Goal: Navigation & Orientation: Find specific page/section

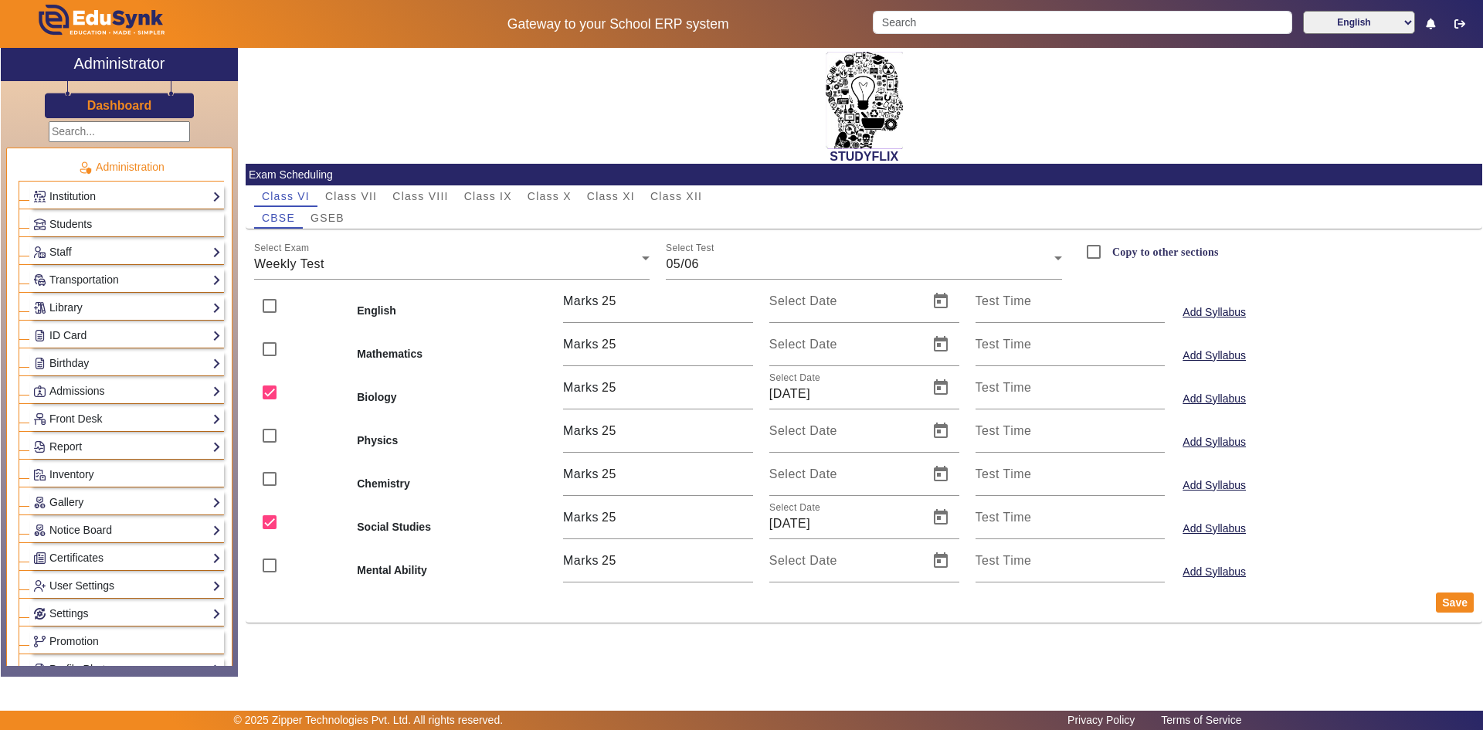
scroll to position [463, 0]
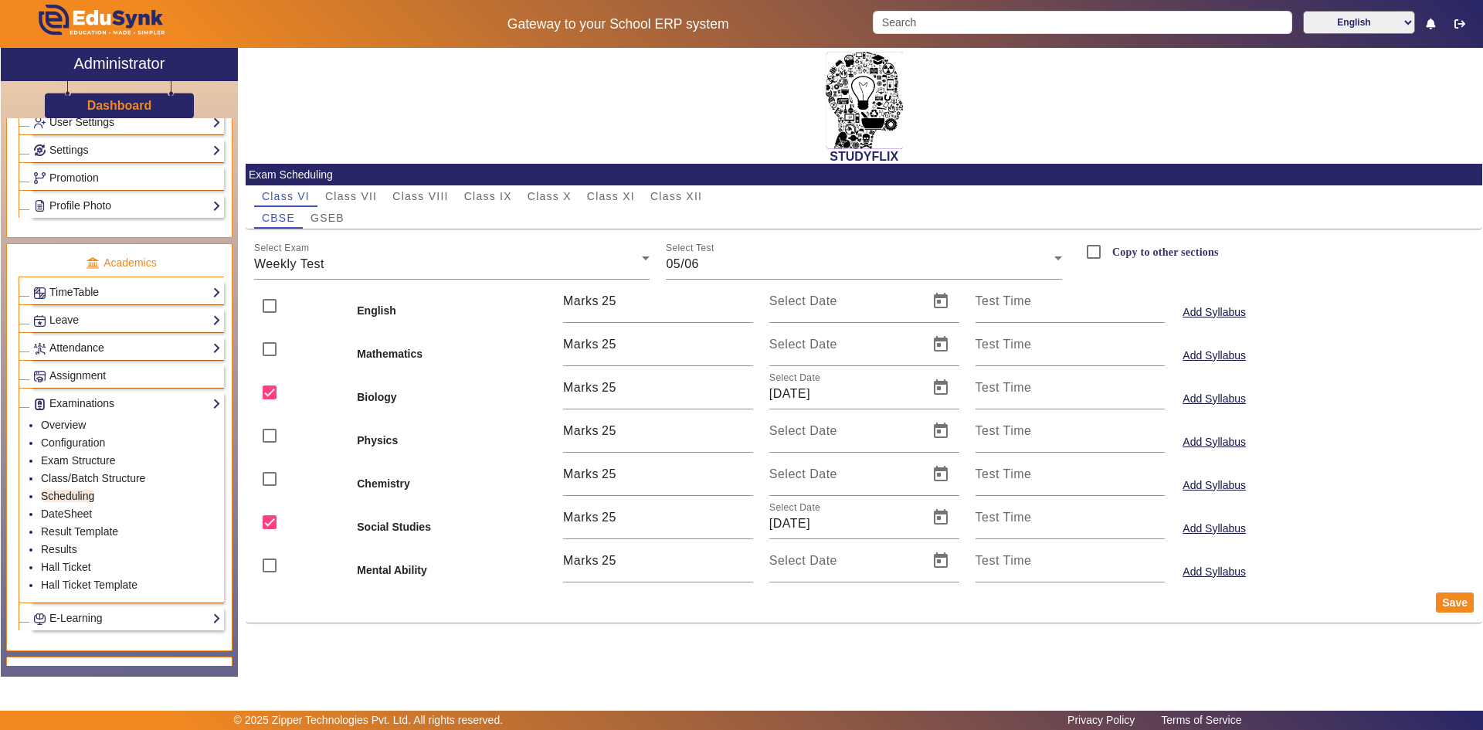
click at [120, 351] on link "Attendance" at bounding box center [127, 348] width 188 height 18
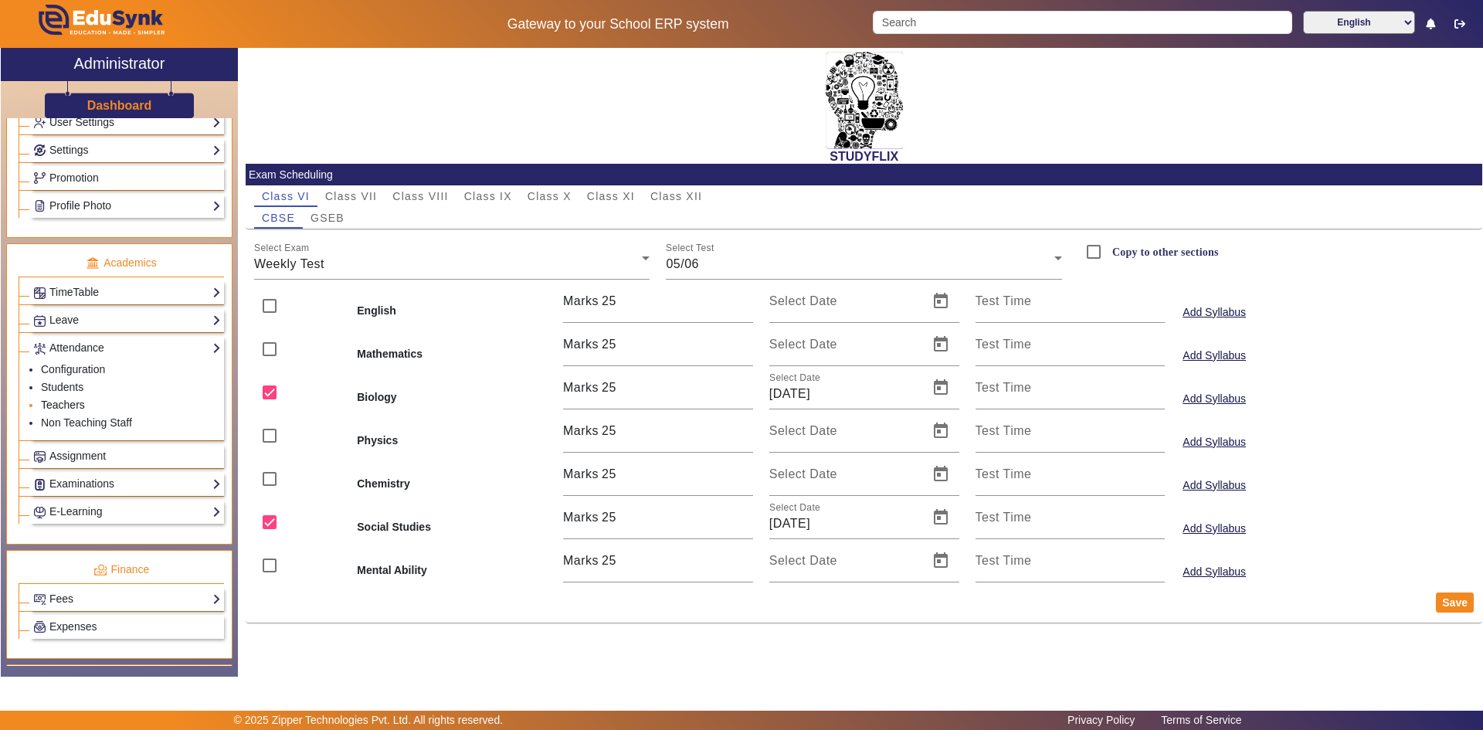
click at [74, 403] on link "Teachers" at bounding box center [63, 404] width 44 height 12
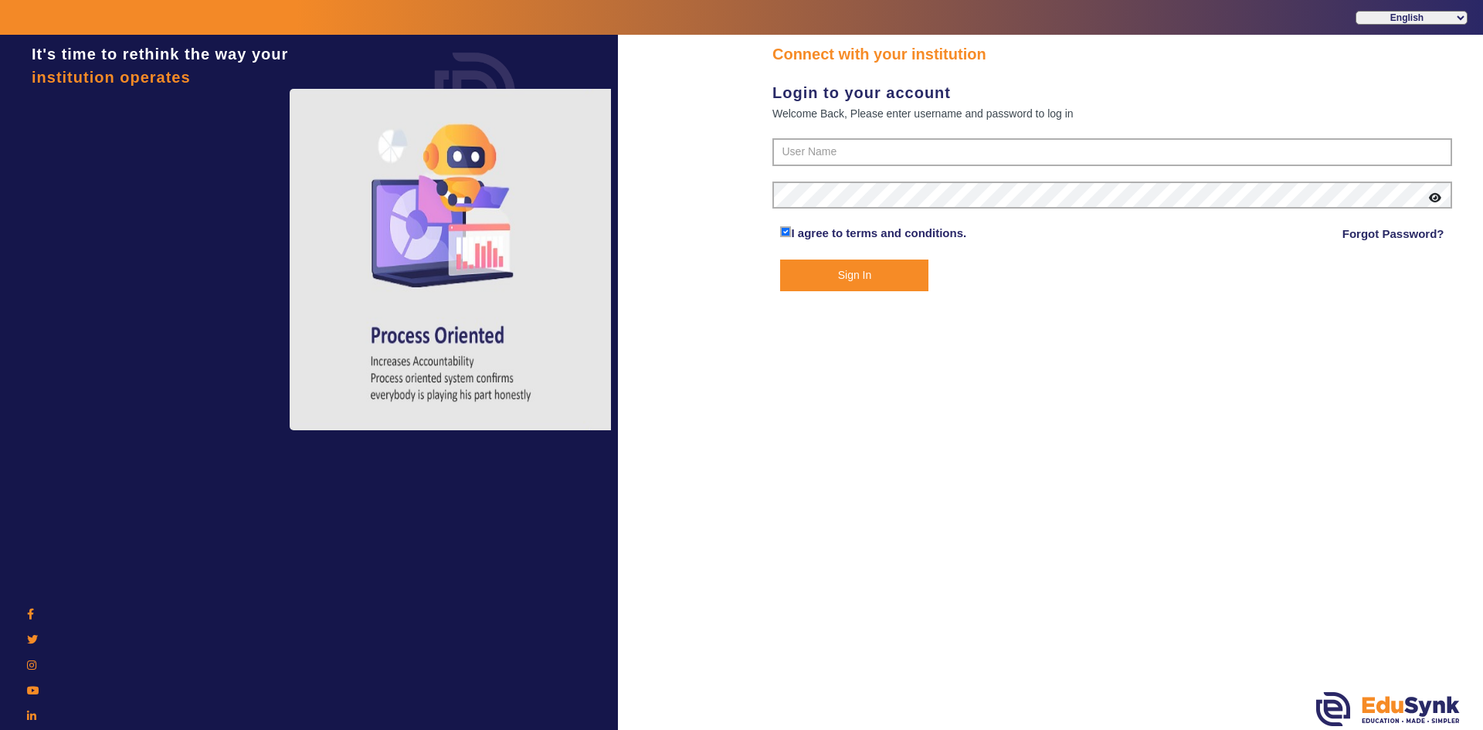
type input "6354922771"
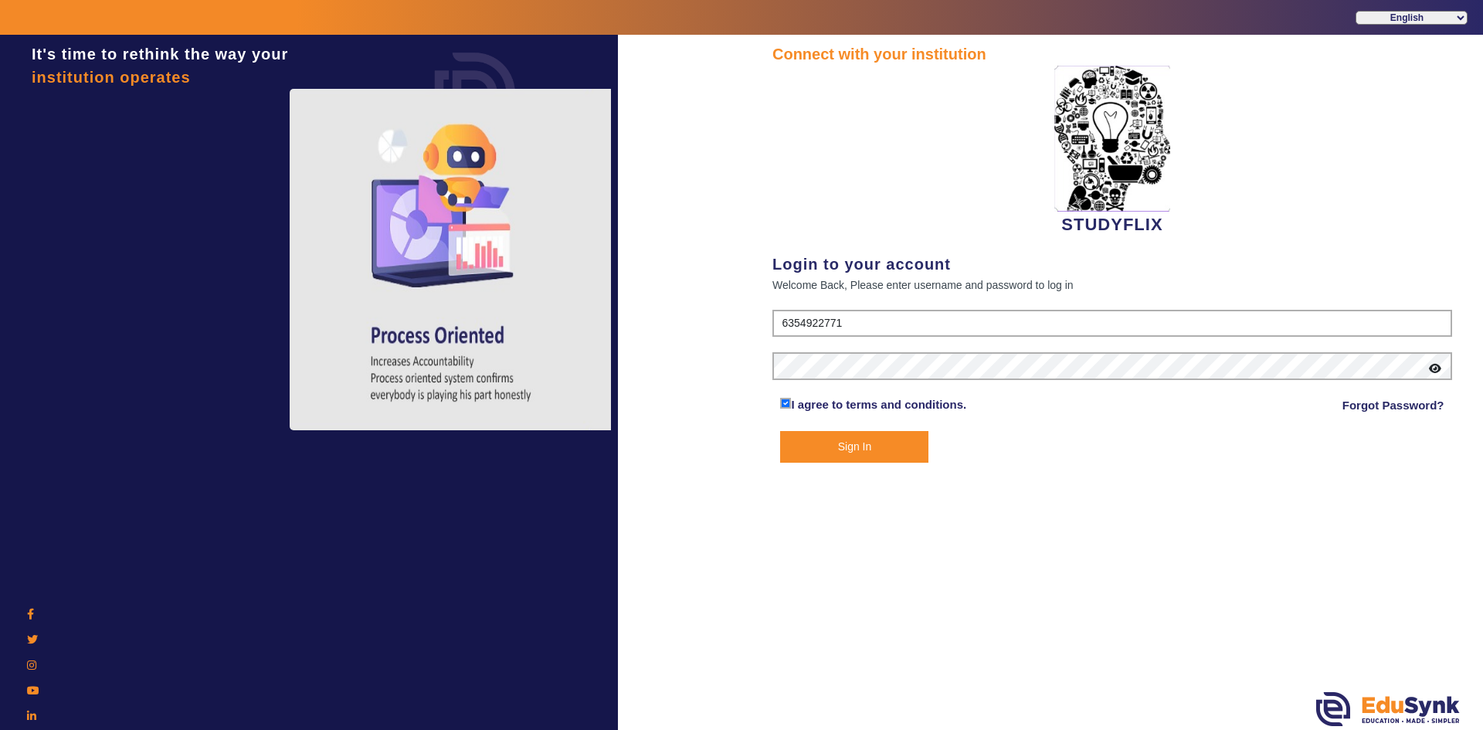
click at [816, 443] on button "Sign In" at bounding box center [854, 447] width 148 height 32
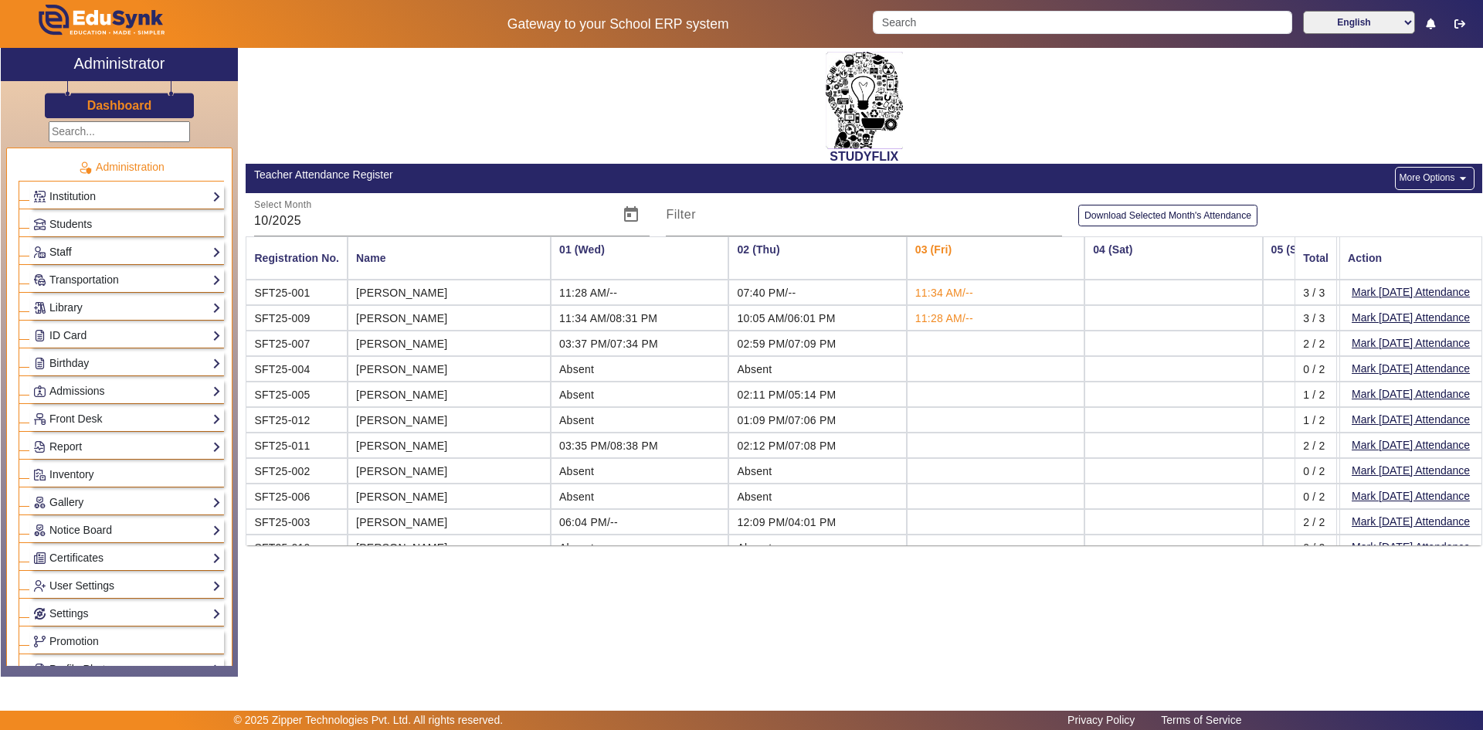
click at [145, 257] on link "Staff" at bounding box center [127, 252] width 188 height 18
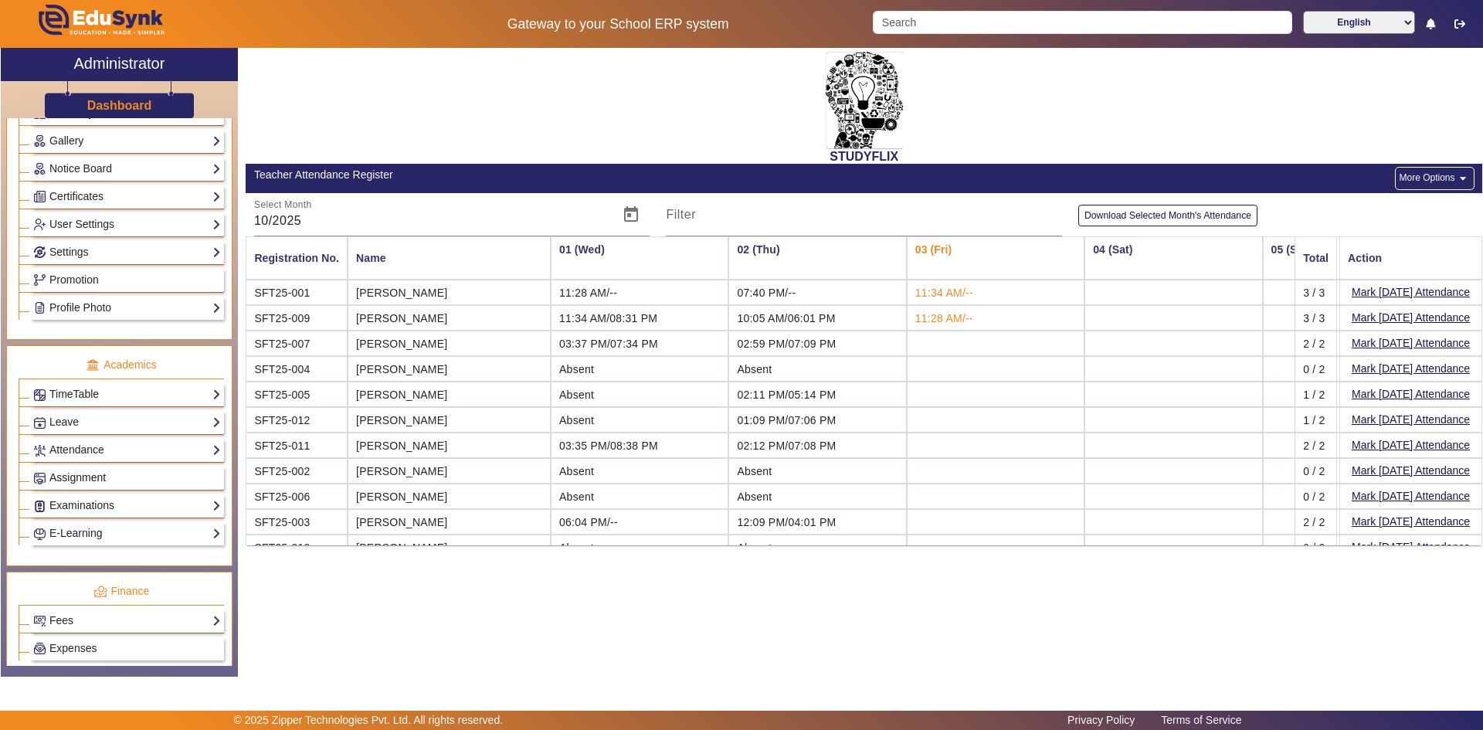
scroll to position [463, 0]
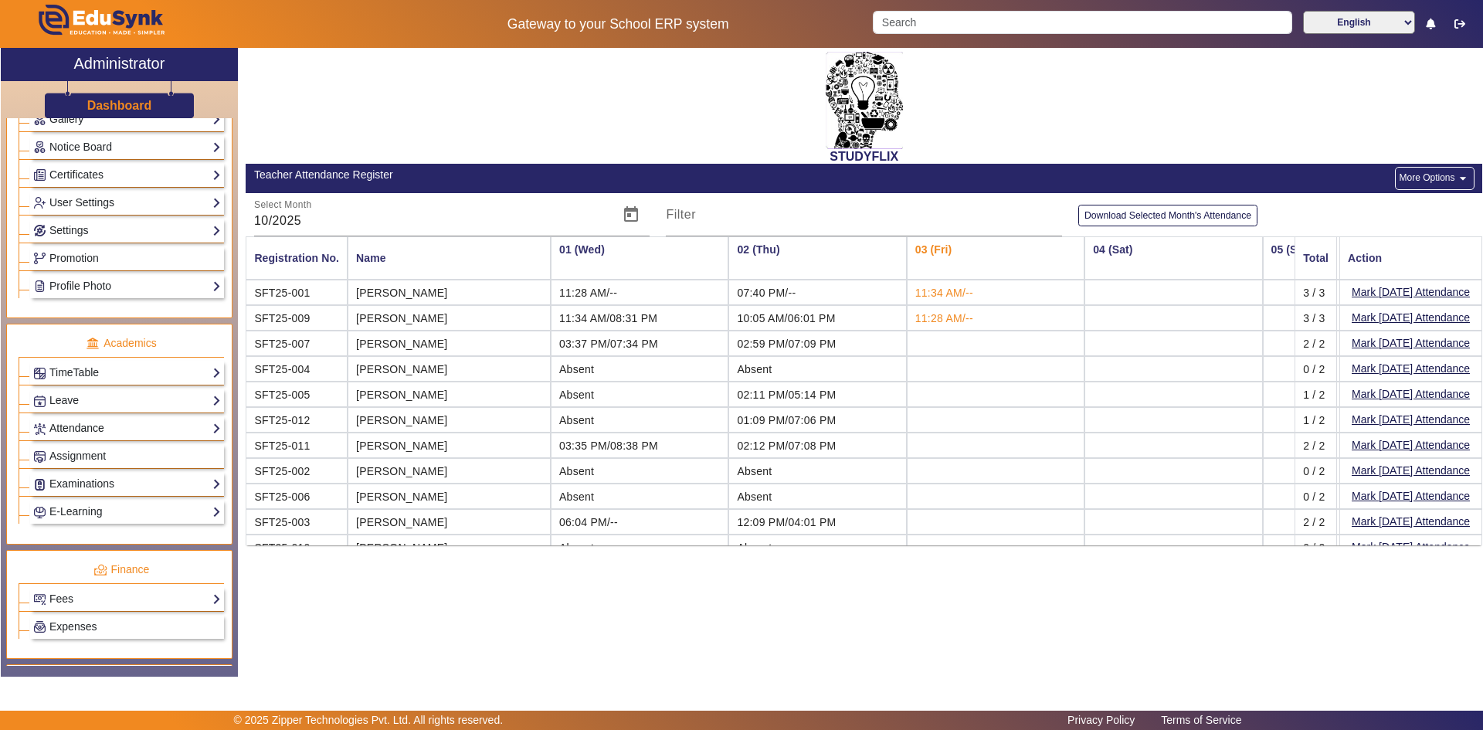
click at [141, 419] on link "Attendance" at bounding box center [127, 428] width 188 height 18
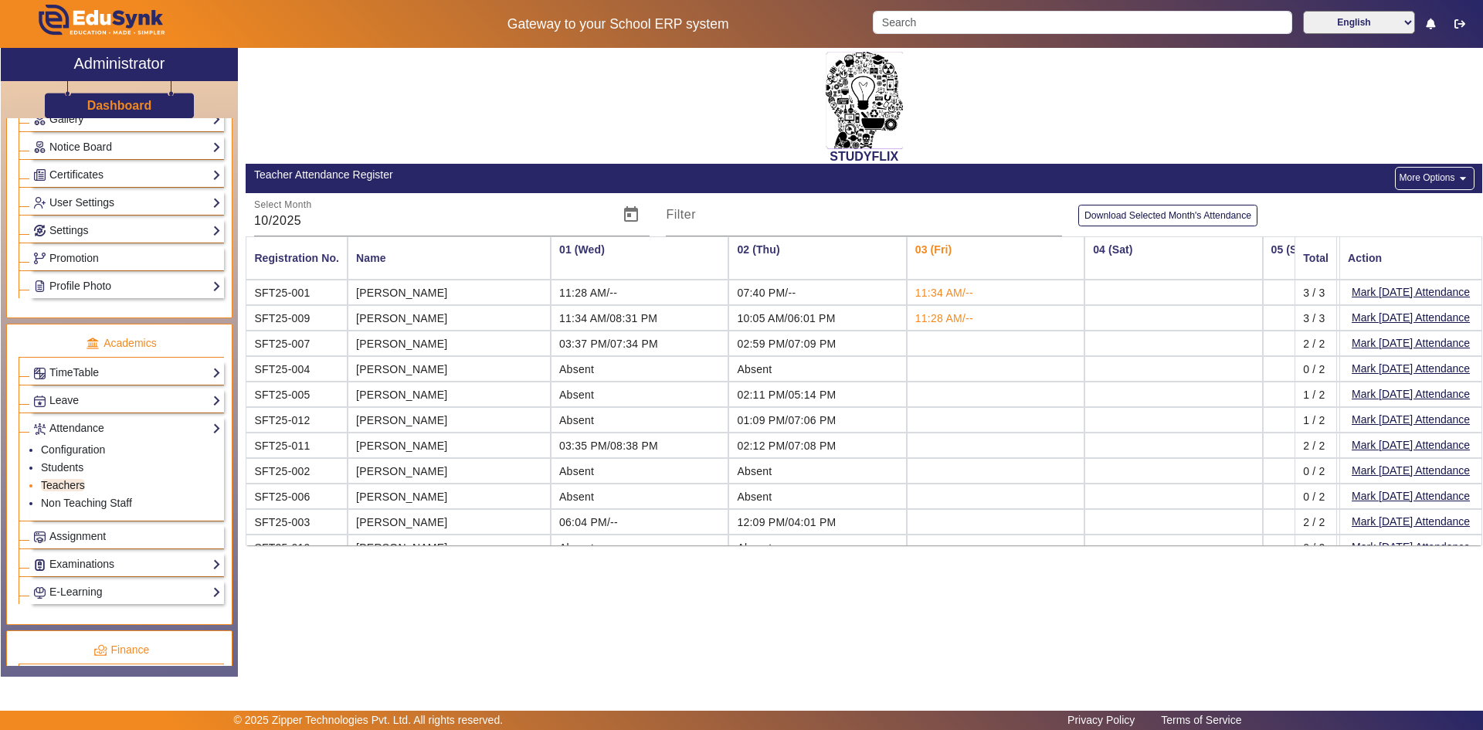
click at [66, 483] on link "Teachers" at bounding box center [63, 485] width 44 height 12
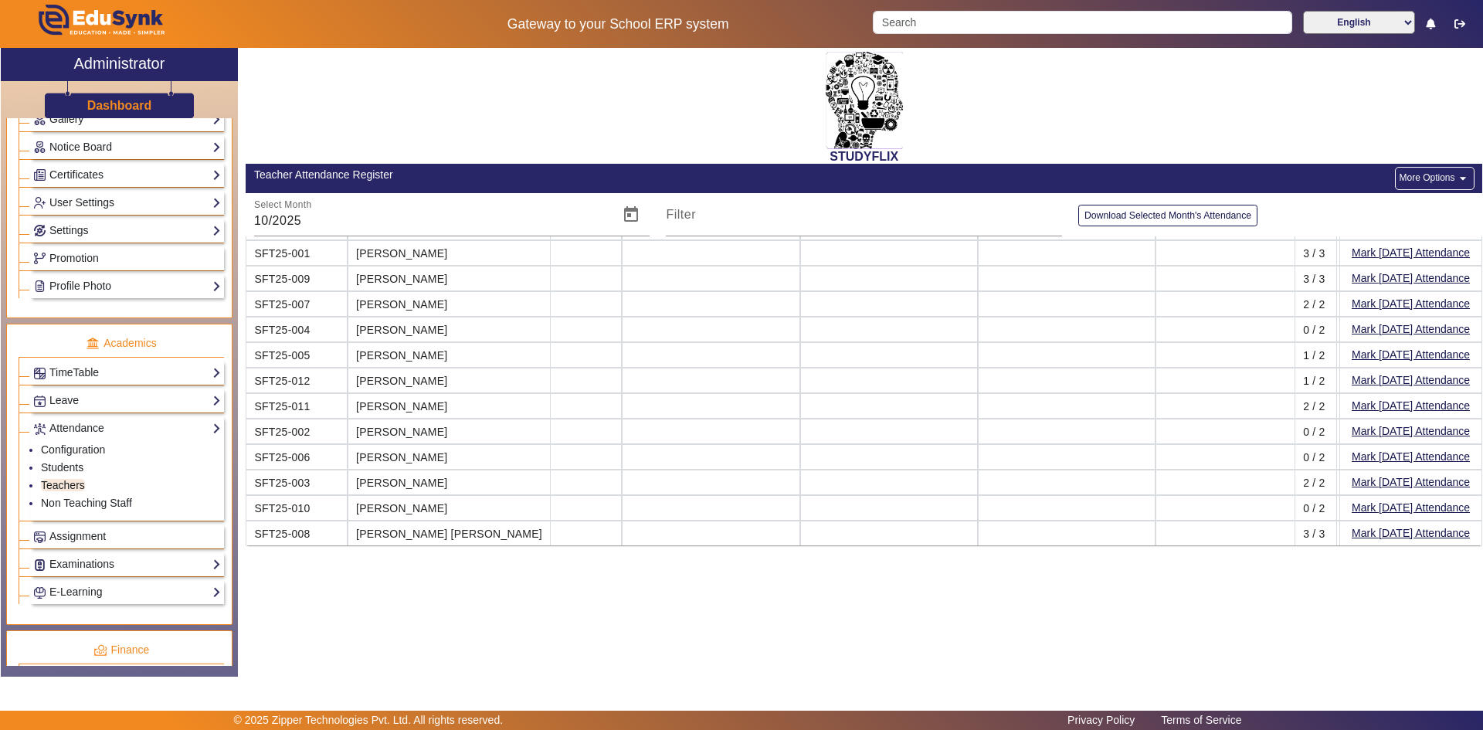
scroll to position [47, 0]
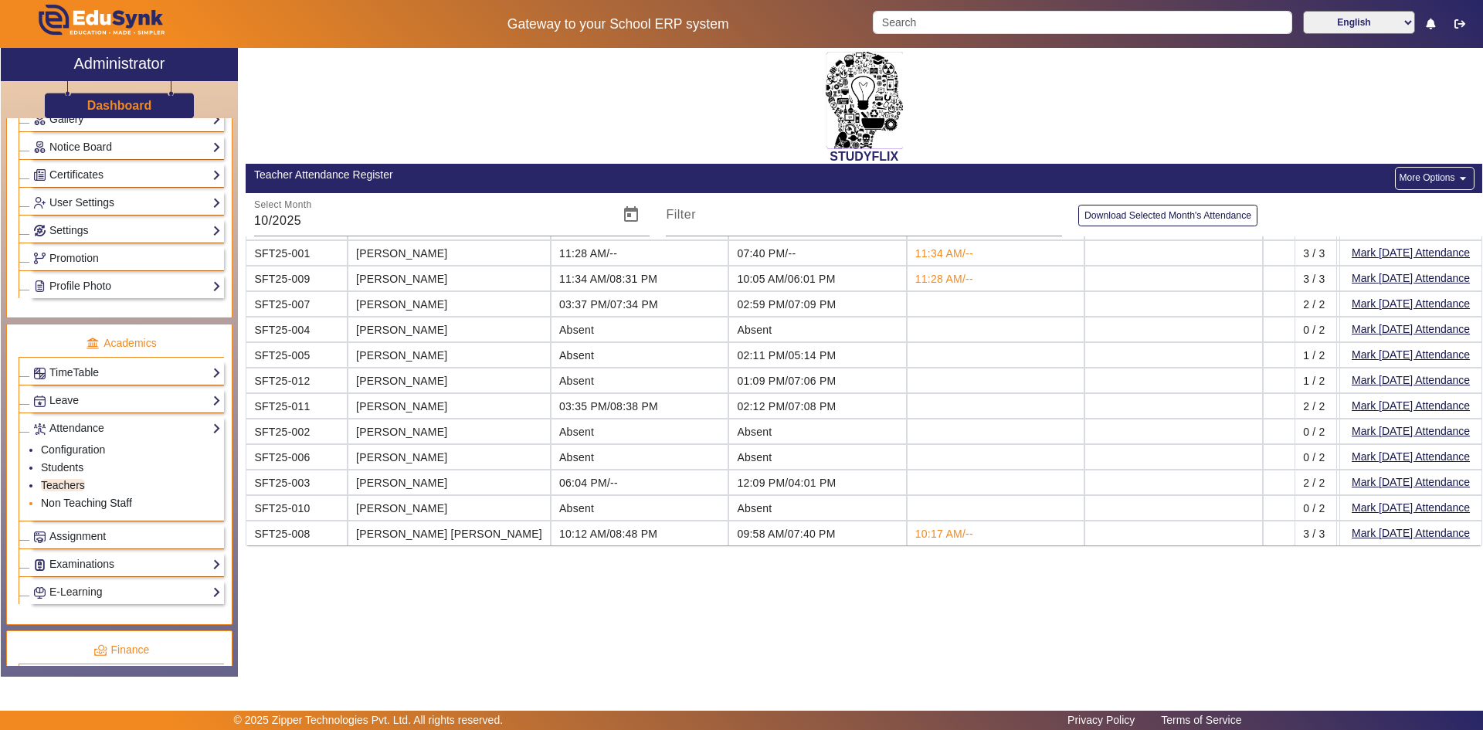
click at [93, 499] on link "Non Teaching Staff" at bounding box center [86, 503] width 91 height 12
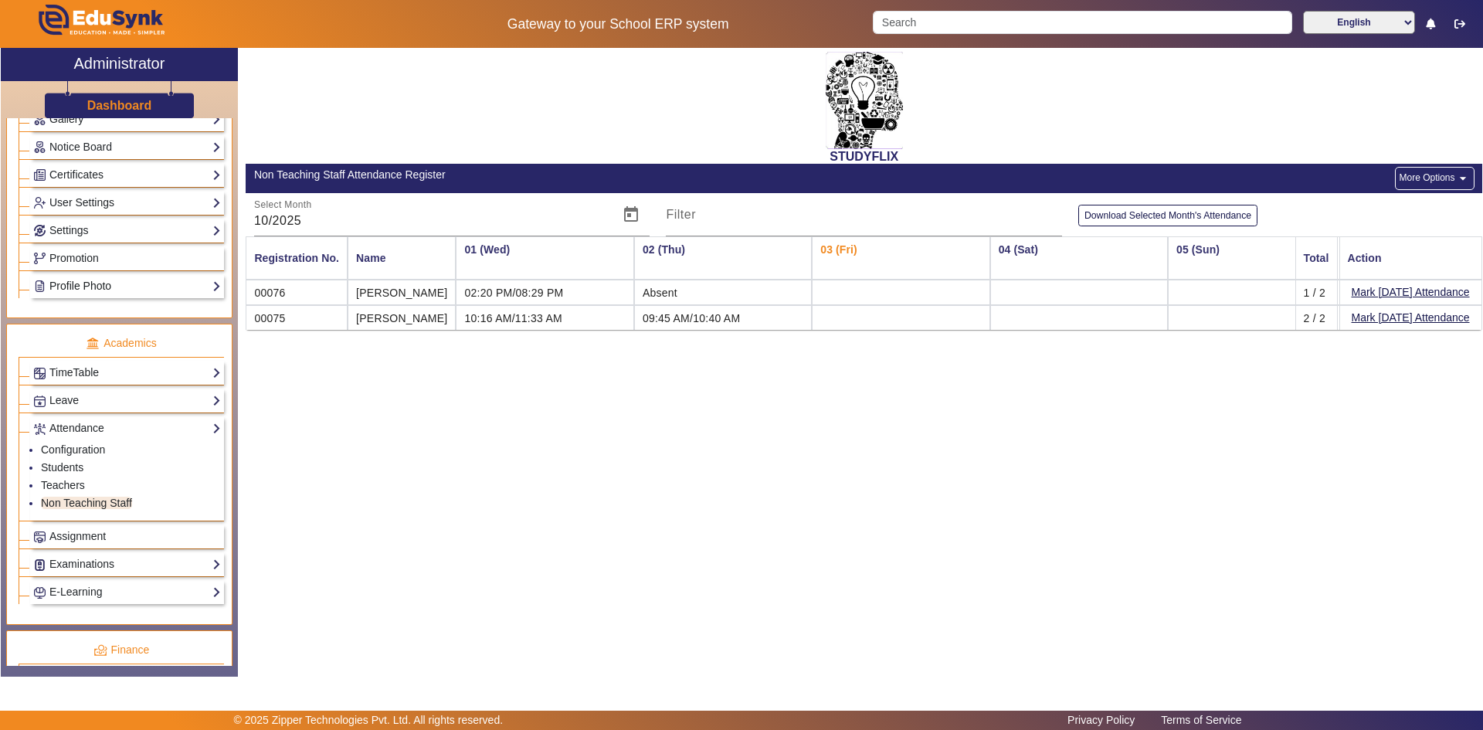
click at [114, 287] on link "Profile Photo" at bounding box center [127, 286] width 188 height 18
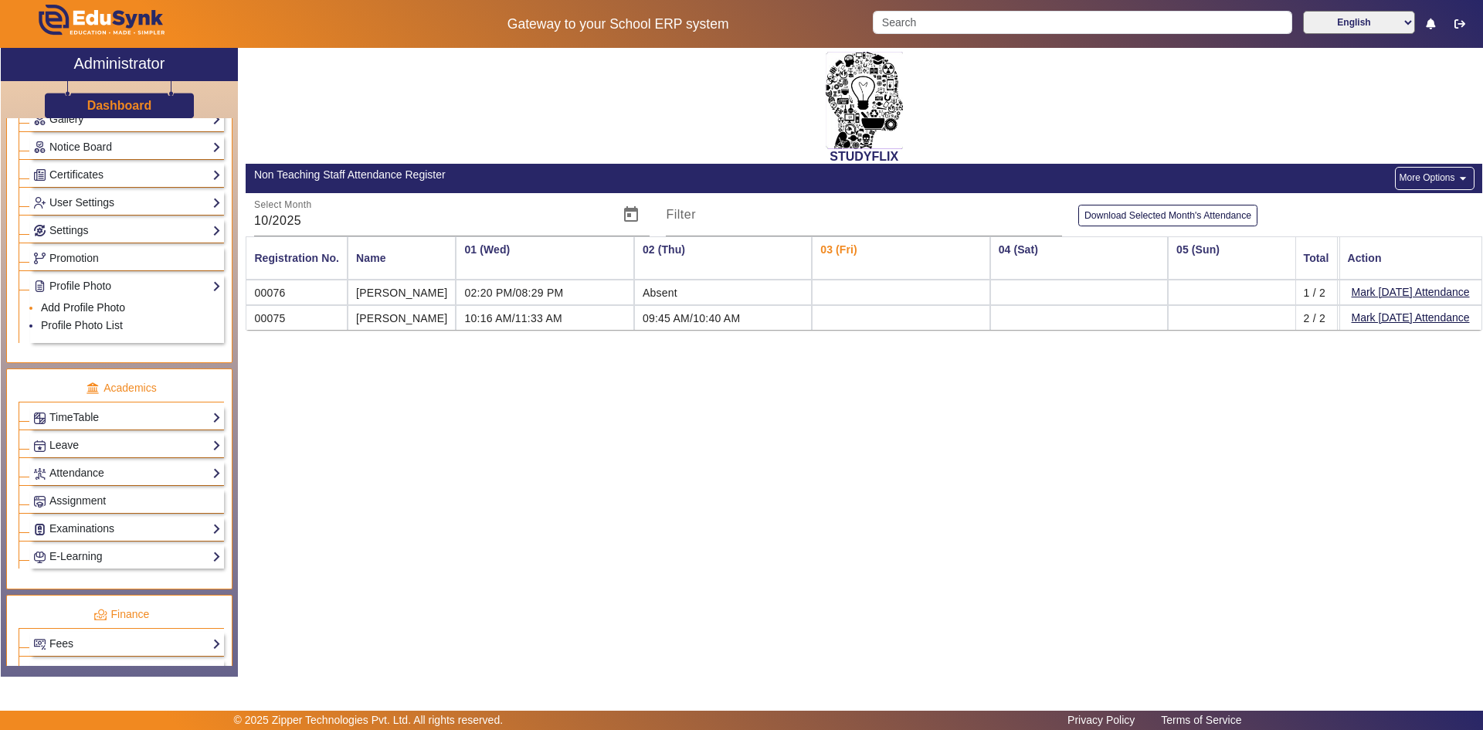
click at [114, 308] on link "Add Profile Photo" at bounding box center [83, 307] width 84 height 12
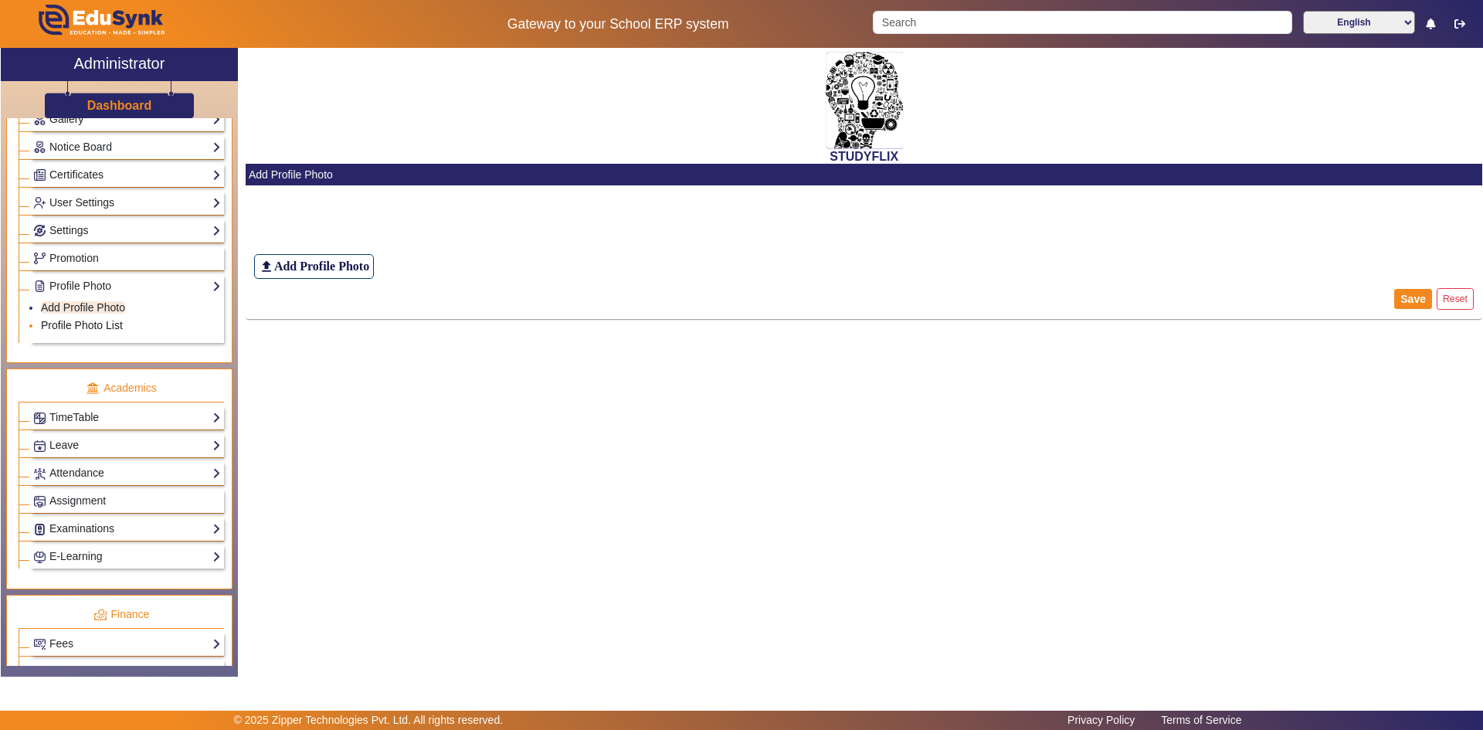
click at [105, 329] on link "Profile Photo List" at bounding box center [82, 325] width 82 height 12
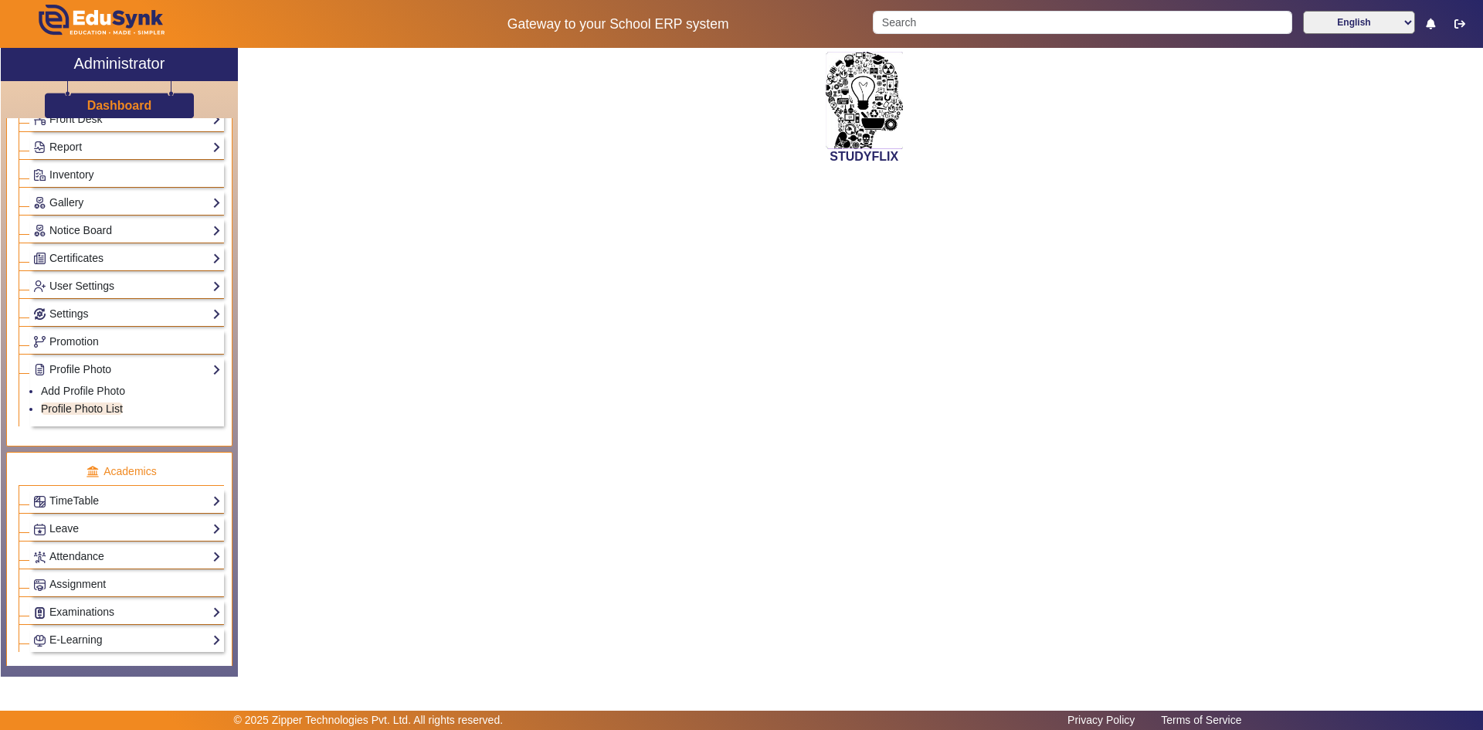
scroll to position [74, 0]
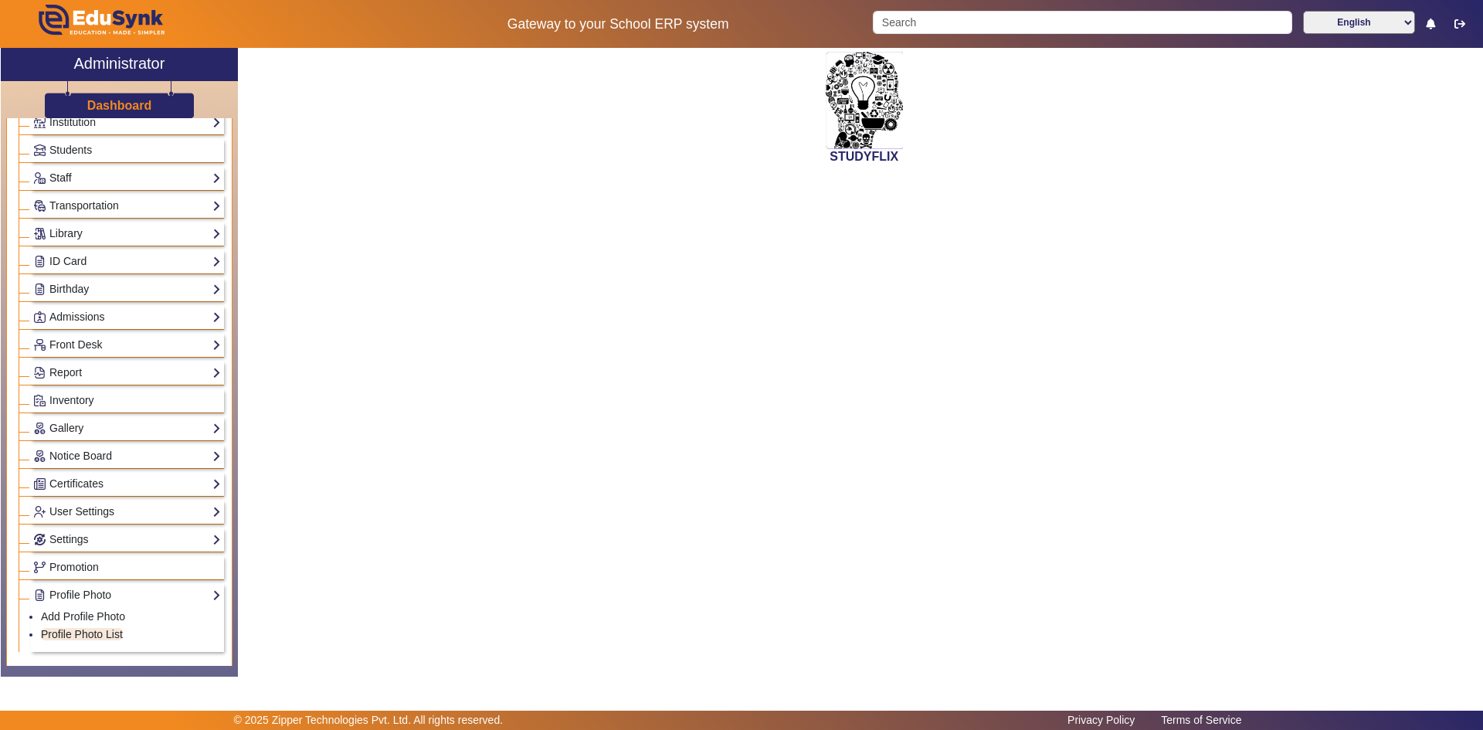
click at [138, 180] on link "Staff" at bounding box center [127, 178] width 188 height 18
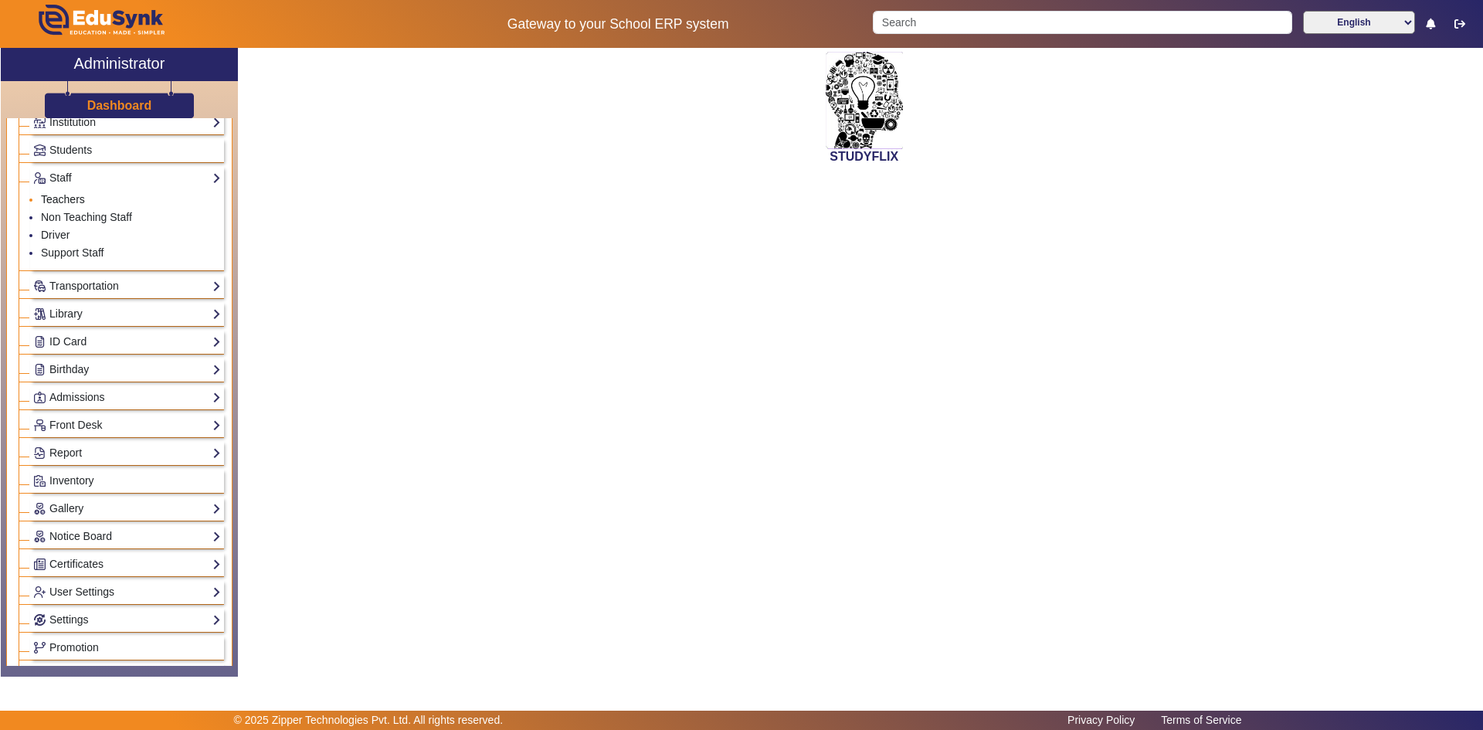
click at [69, 202] on link "Teachers" at bounding box center [63, 199] width 44 height 12
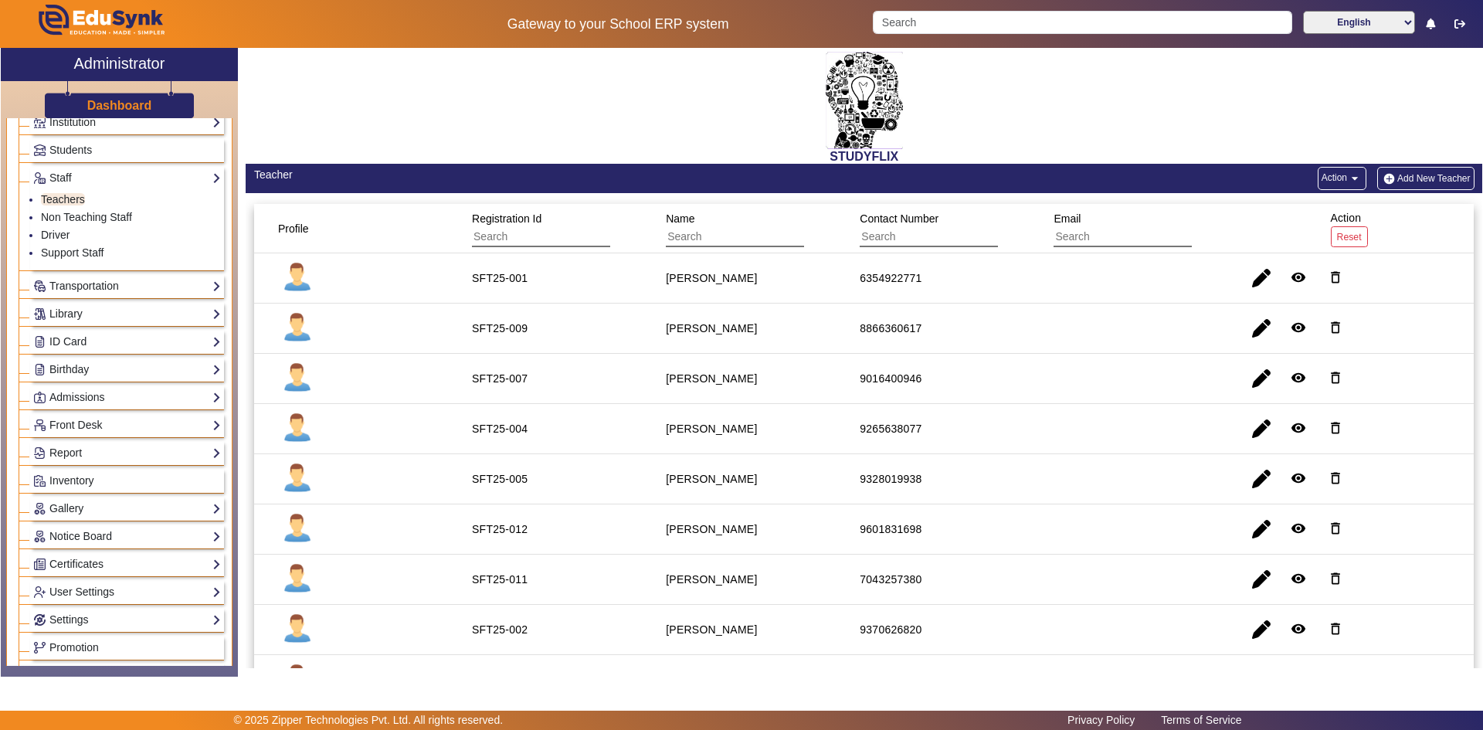
click at [295, 325] on img at bounding box center [297, 328] width 39 height 39
click at [1347, 183] on mat-icon "arrow_drop_down" at bounding box center [1354, 178] width 15 height 15
click at [1145, 181] on div at bounding box center [741, 365] width 1483 height 730
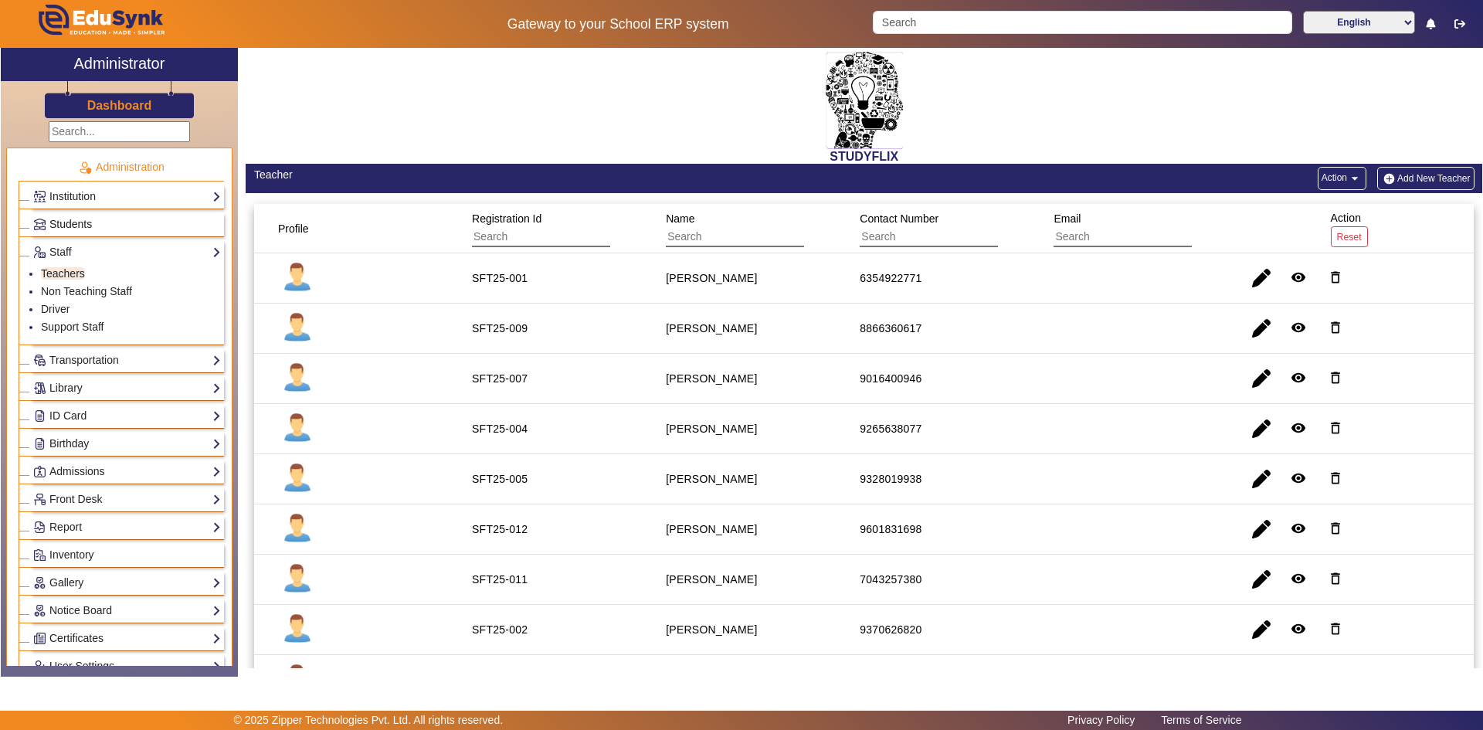
click at [113, 225] on link "Students" at bounding box center [127, 224] width 188 height 18
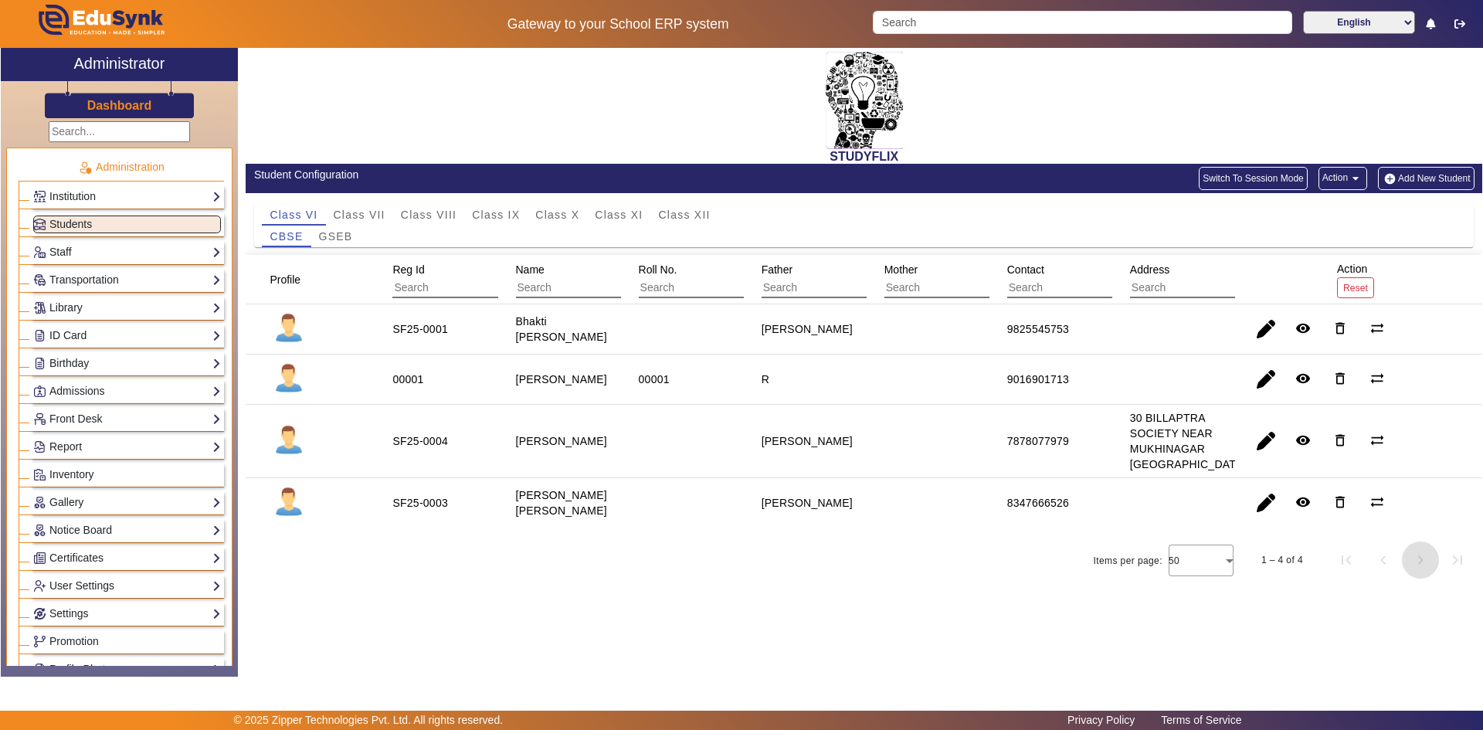
click at [1419, 568] on span "Next page" at bounding box center [1420, 559] width 37 height 37
click at [329, 234] on span "GSEB" at bounding box center [336, 236] width 34 height 11
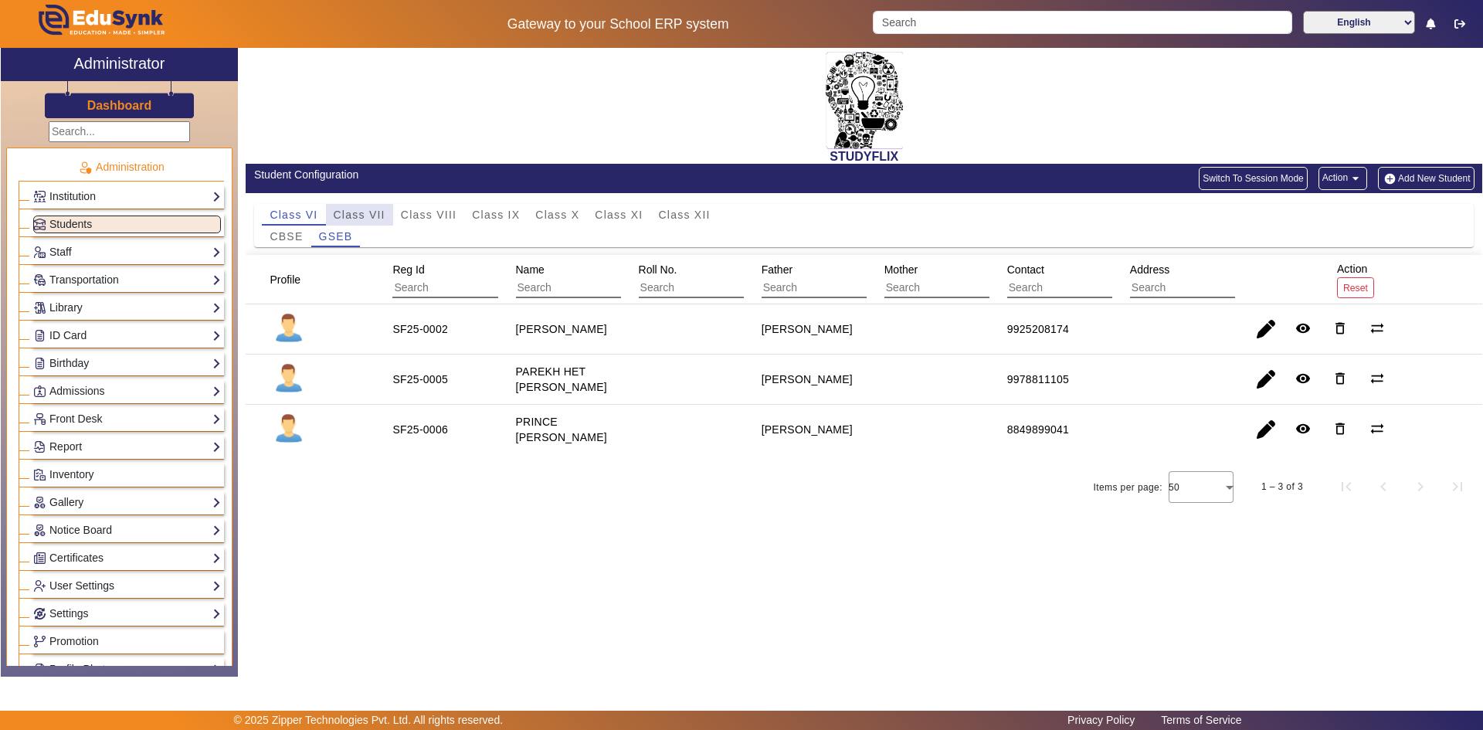
click at [362, 205] on span "Class VII" at bounding box center [360, 215] width 52 height 22
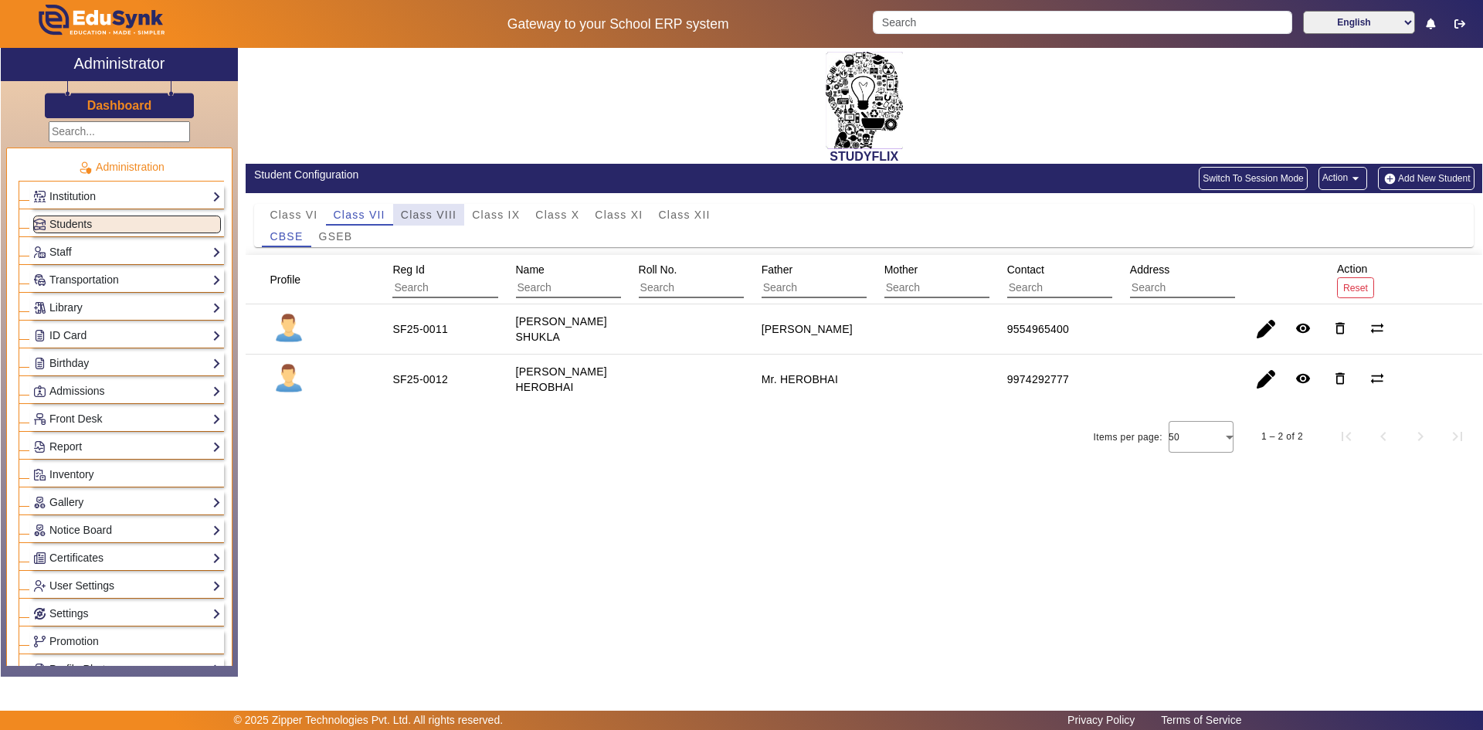
click at [413, 208] on span "Class VIII" at bounding box center [429, 215] width 56 height 22
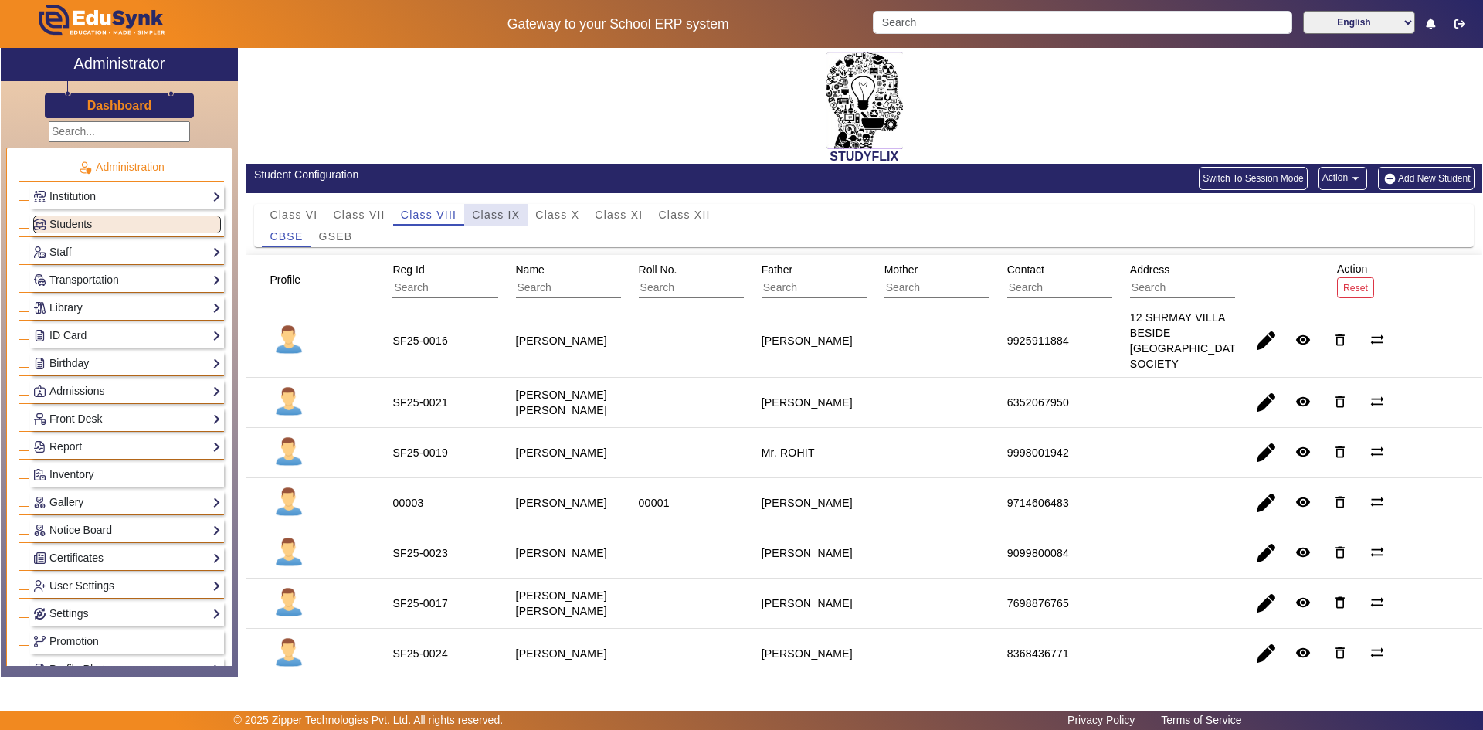
click at [495, 219] on span "Class IX" at bounding box center [496, 214] width 48 height 11
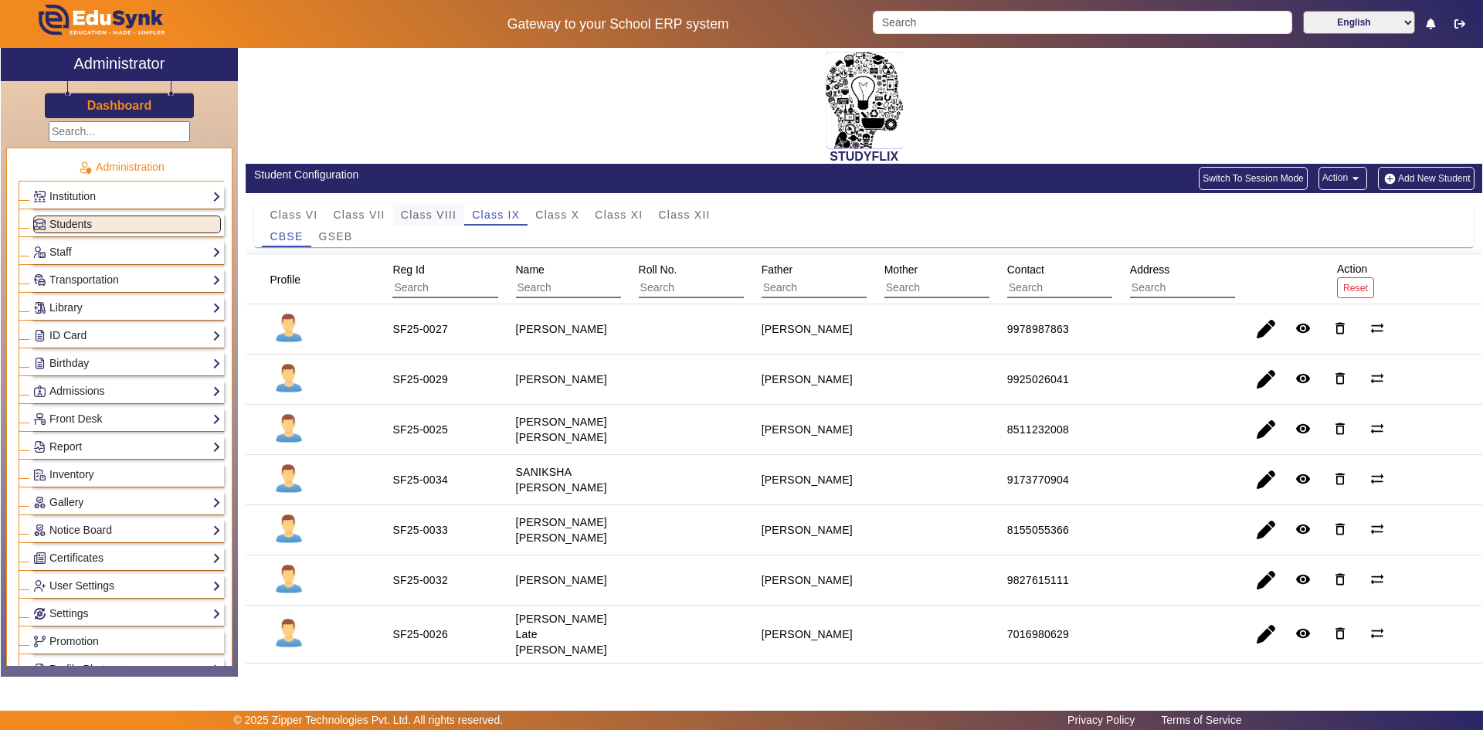
click at [434, 216] on span "Class VIII" at bounding box center [429, 214] width 56 height 11
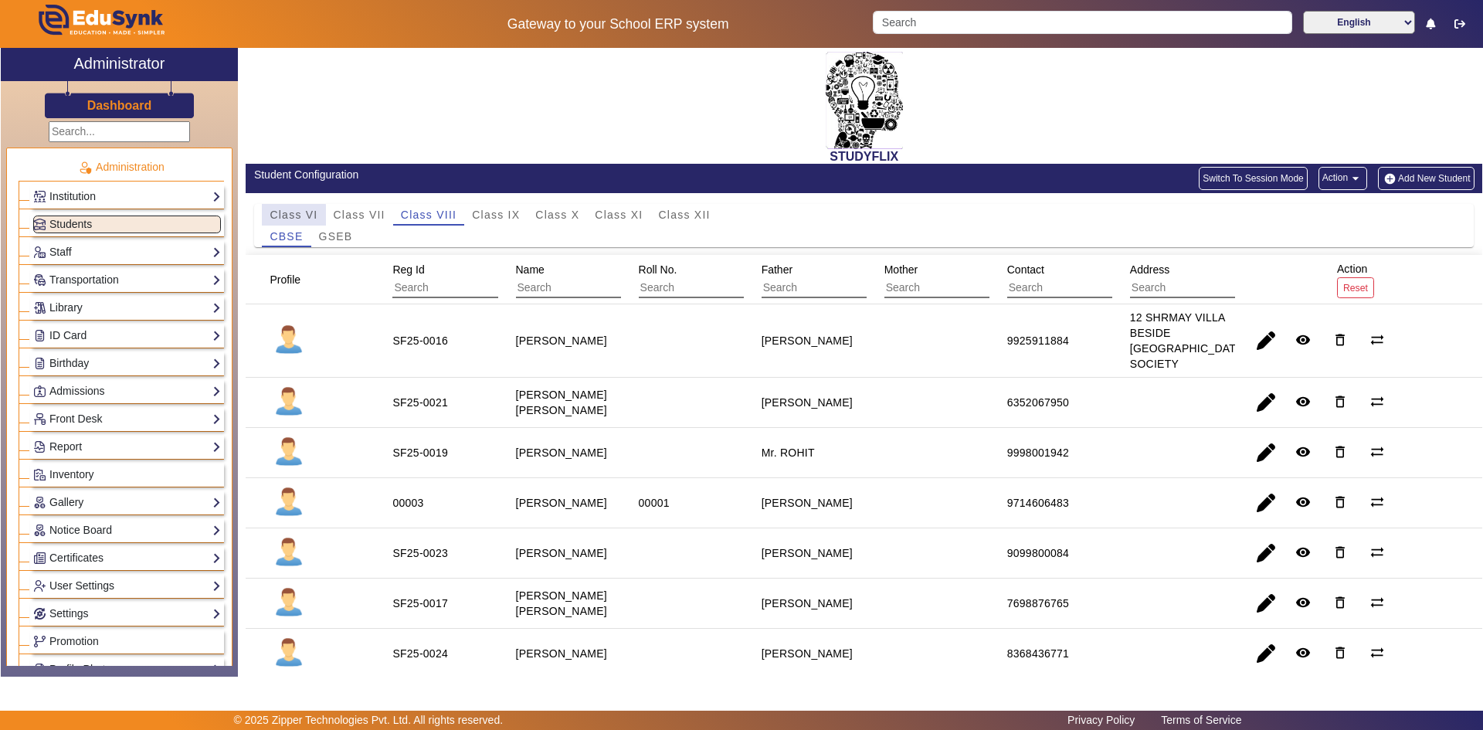
click at [293, 219] on span "Class VI" at bounding box center [294, 214] width 48 height 11
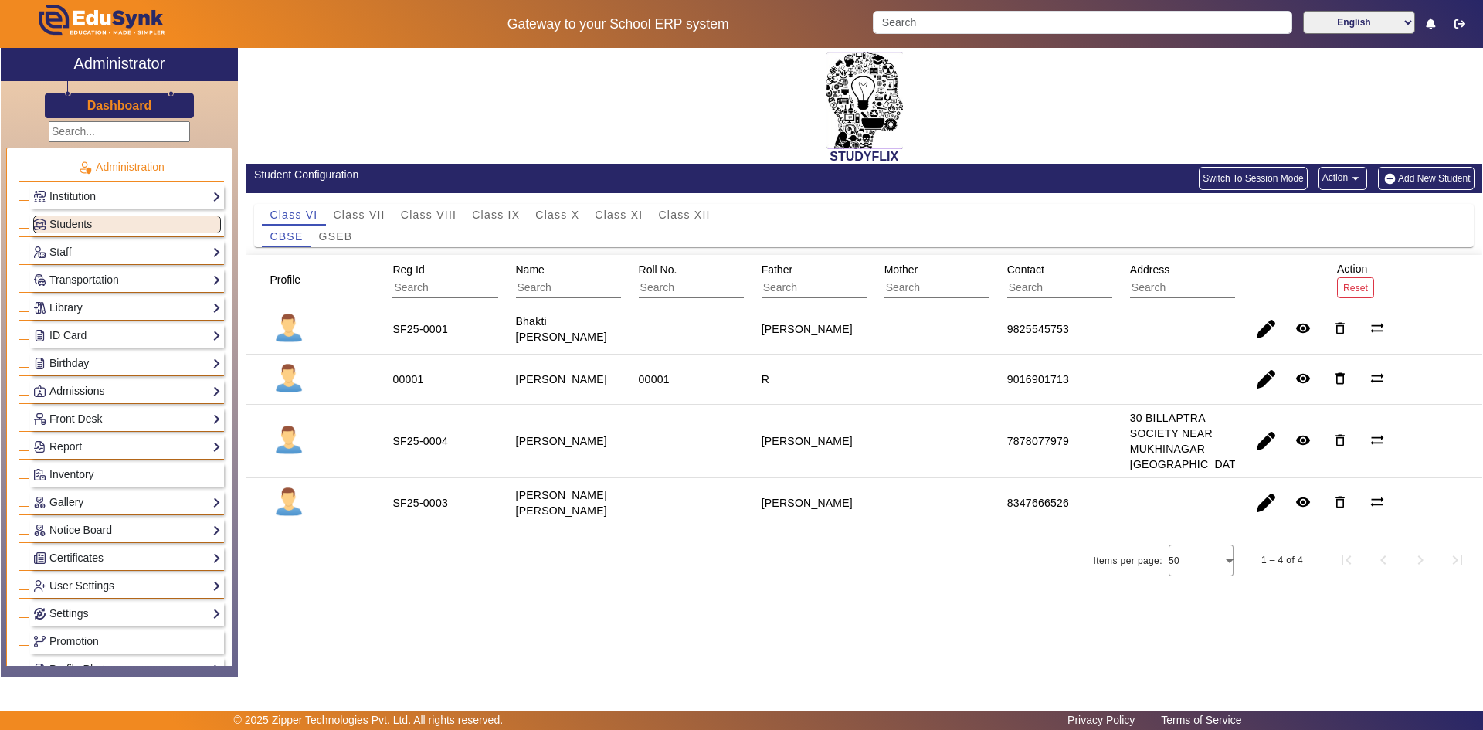
click at [92, 398] on link "Admissions" at bounding box center [127, 391] width 188 height 18
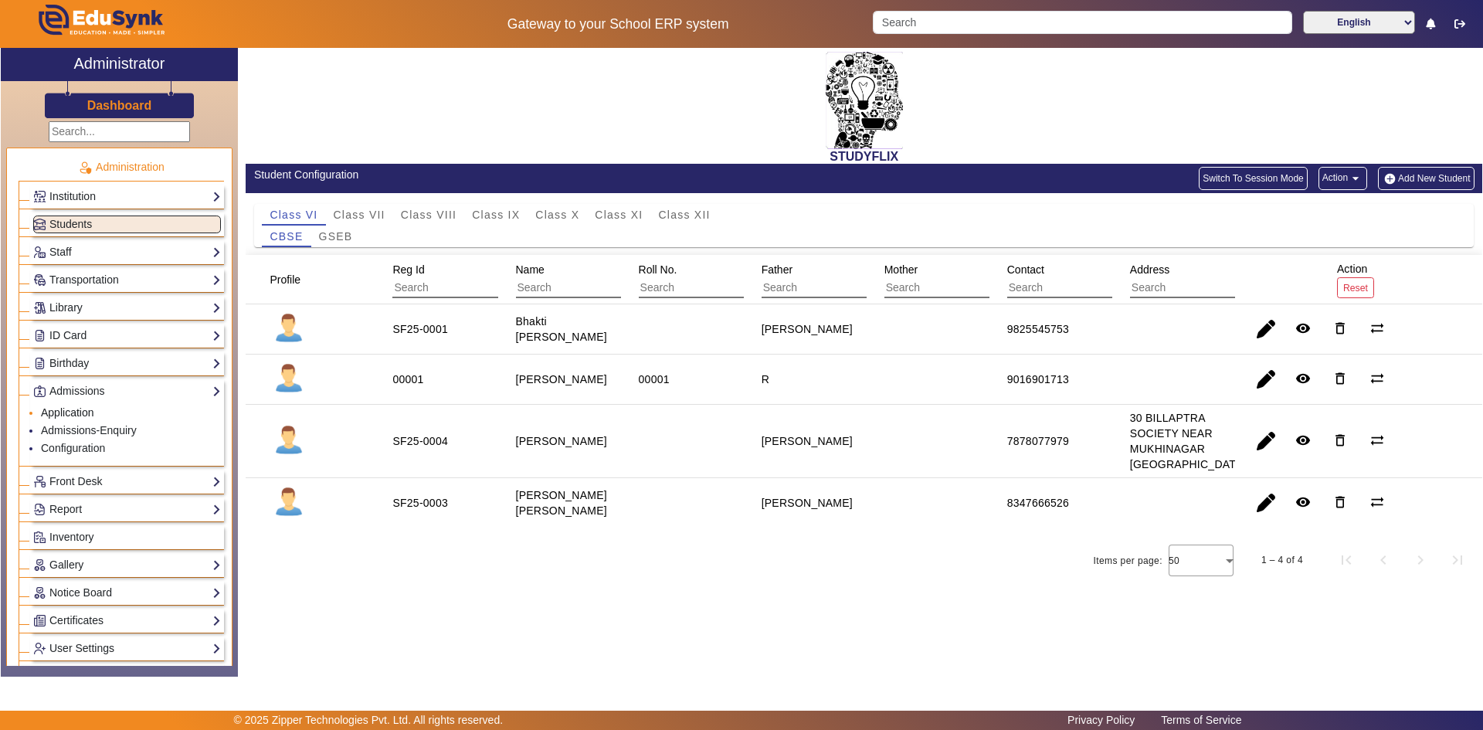
click at [68, 418] on link "Application" at bounding box center [67, 412] width 53 height 12
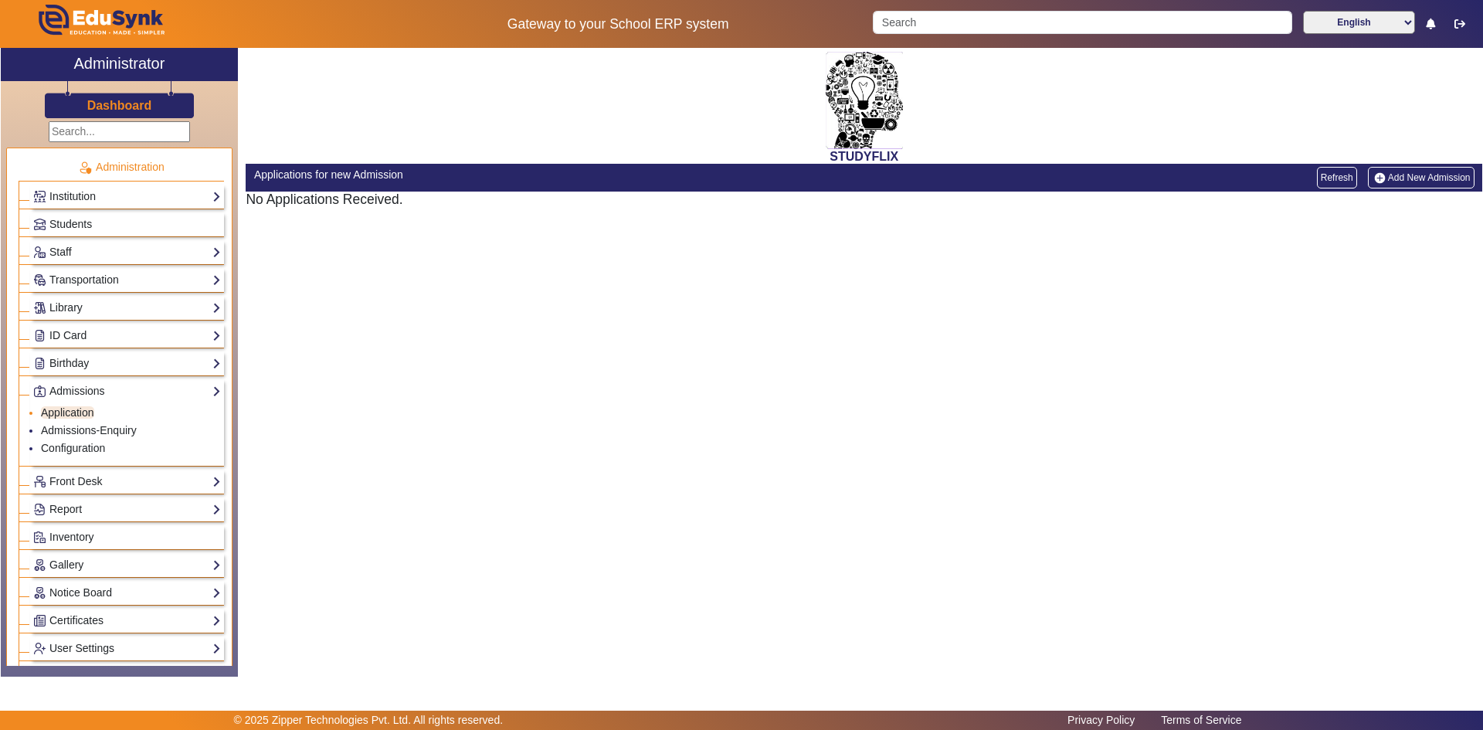
click at [89, 419] on li "Application" at bounding box center [131, 414] width 180 height 18
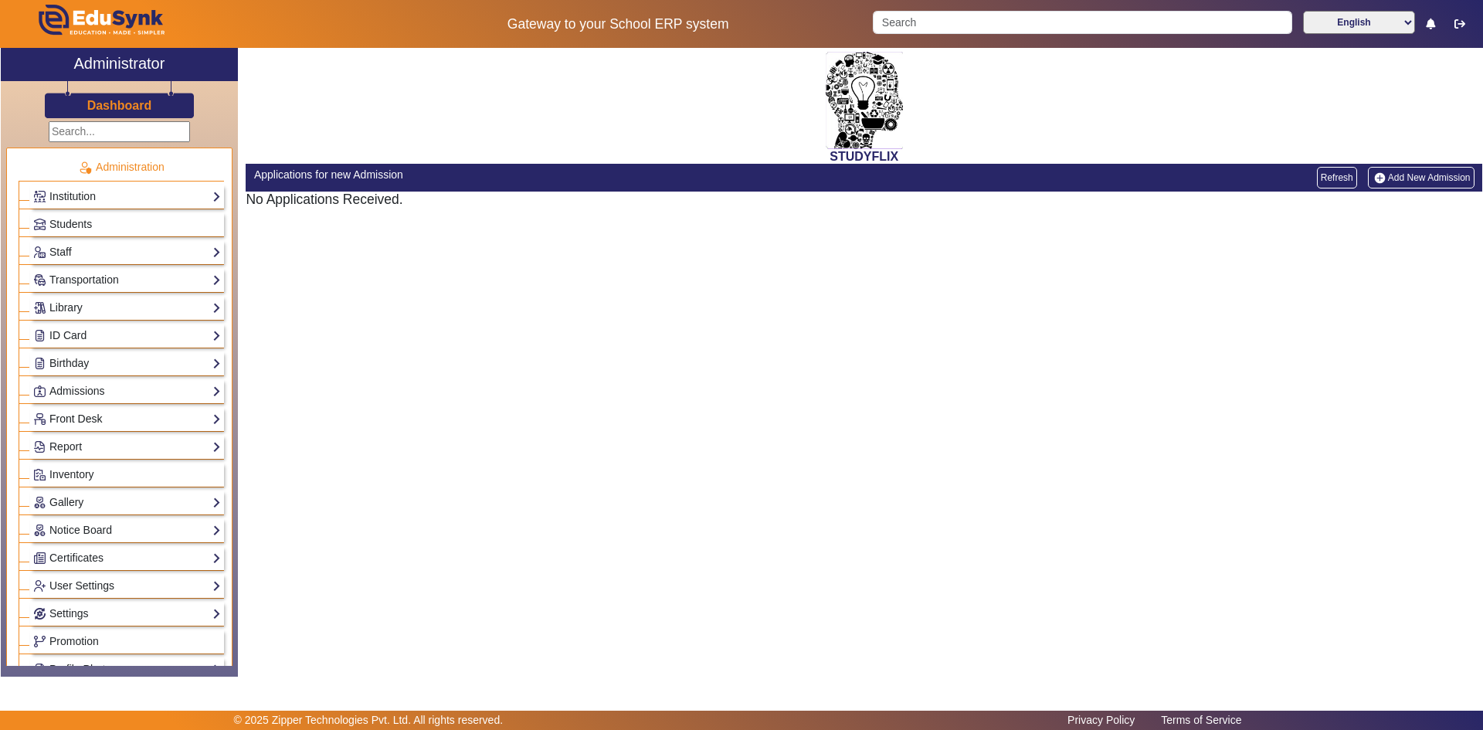
click at [90, 425] on link "Front Desk" at bounding box center [127, 419] width 188 height 18
